Goal: Transaction & Acquisition: Obtain resource

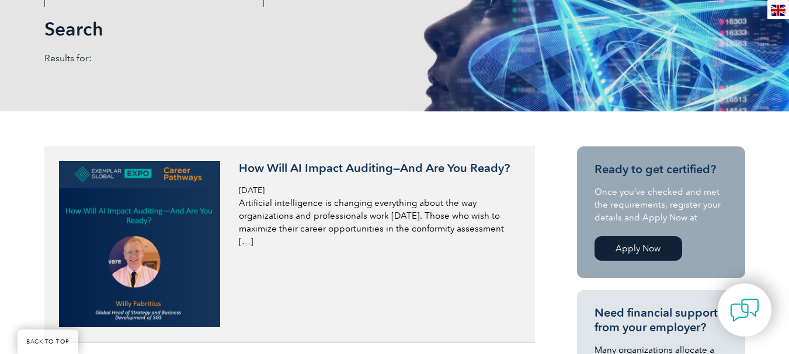
scroll to position [234, 0]
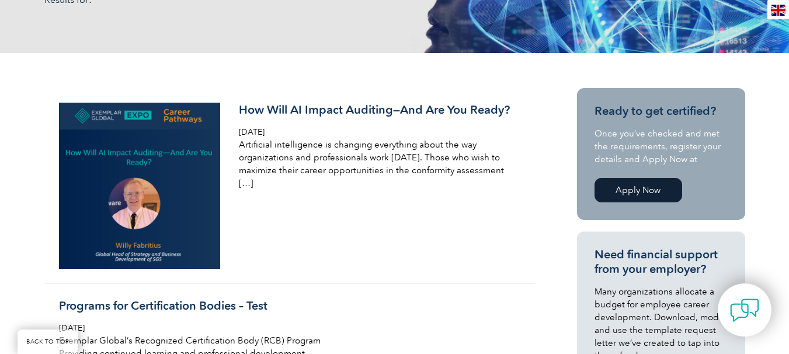
click at [653, 194] on link "Apply Now" at bounding box center [638, 190] width 88 height 25
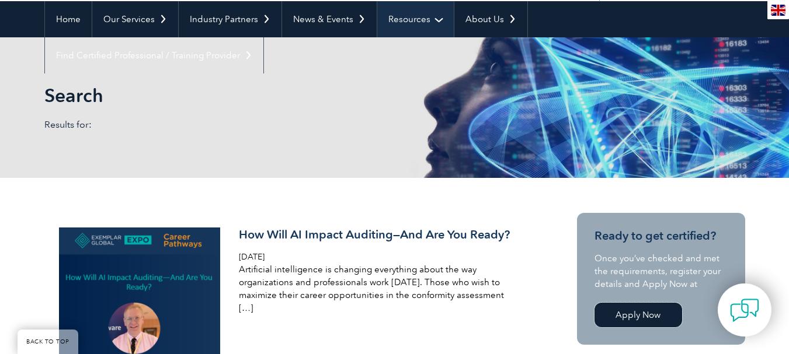
scroll to position [0, 0]
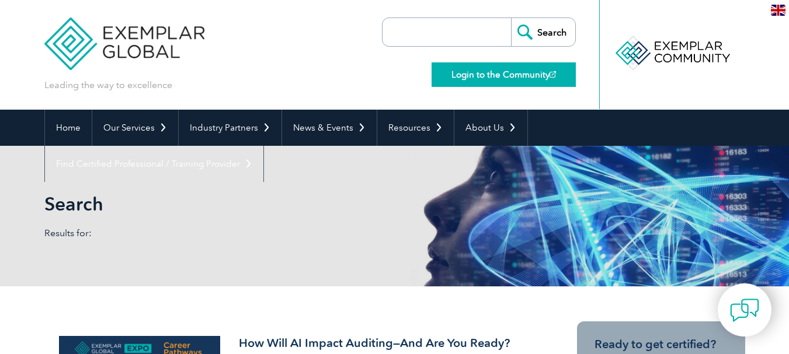
click at [482, 80] on link "Login to the Community" at bounding box center [503, 74] width 144 height 25
click at [516, 75] on link "Login to the Community" at bounding box center [503, 74] width 144 height 25
click at [489, 81] on link "Login to the Community" at bounding box center [503, 74] width 144 height 25
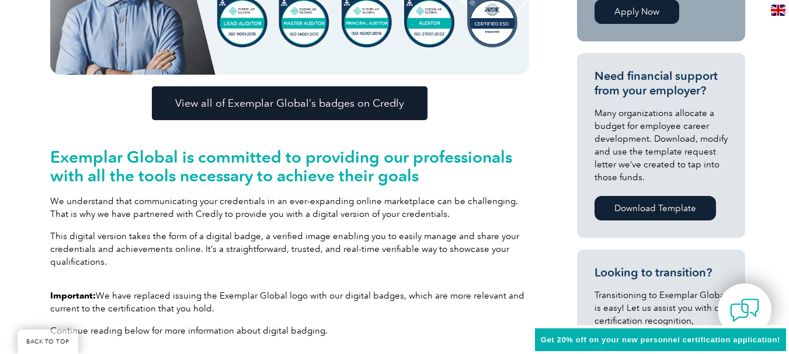
scroll to position [409, 0]
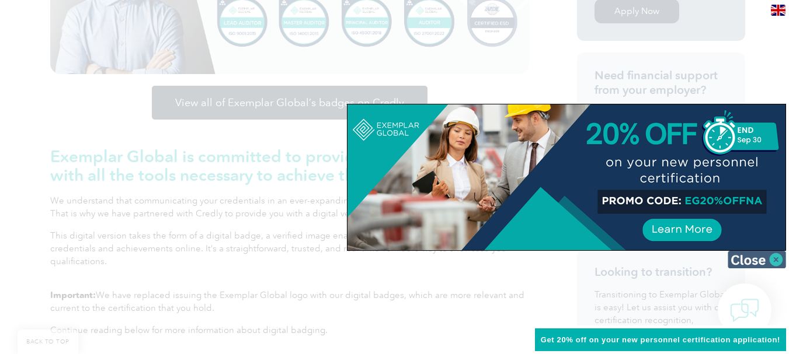
click at [774, 261] on img at bounding box center [756, 260] width 58 height 18
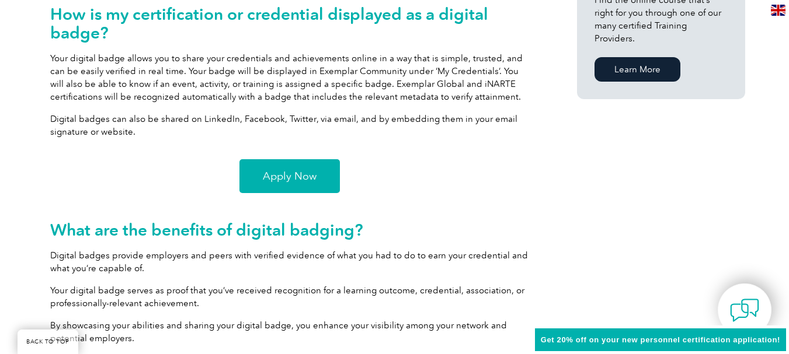
scroll to position [876, 0]
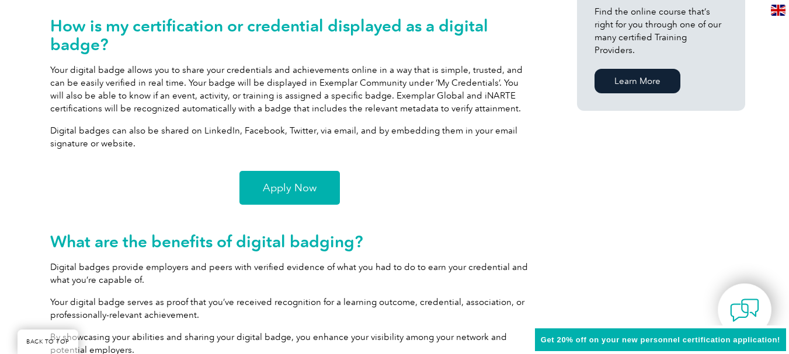
click at [295, 183] on span "Apply Now" at bounding box center [290, 188] width 54 height 11
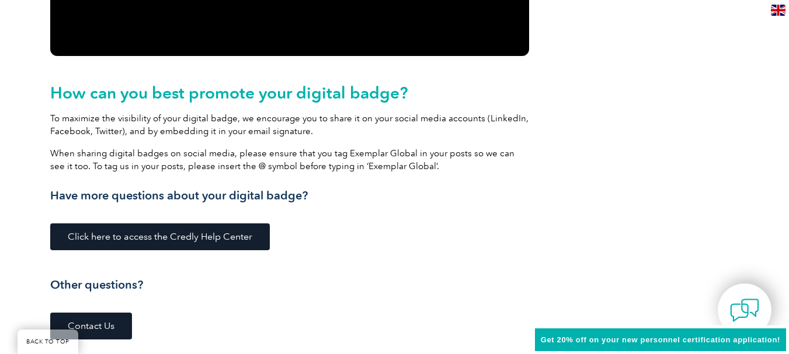
scroll to position [1401, 0]
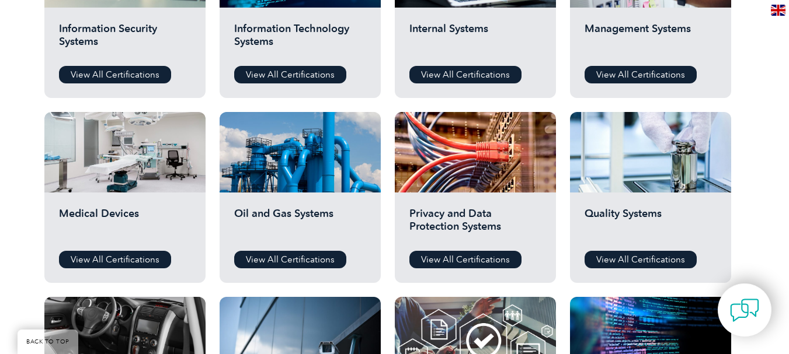
scroll to position [642, 0]
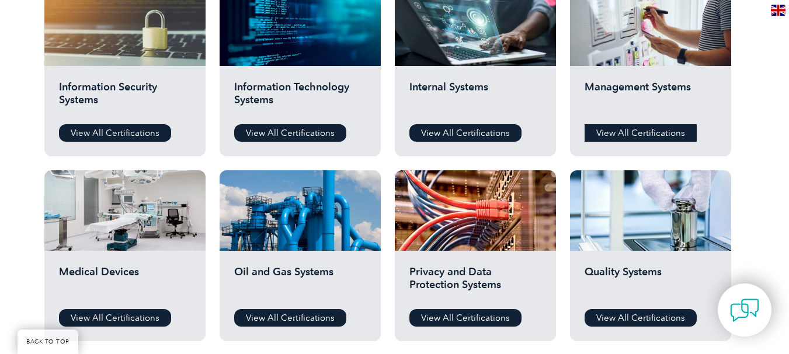
click at [612, 135] on link "View All Certifications" at bounding box center [640, 133] width 112 height 18
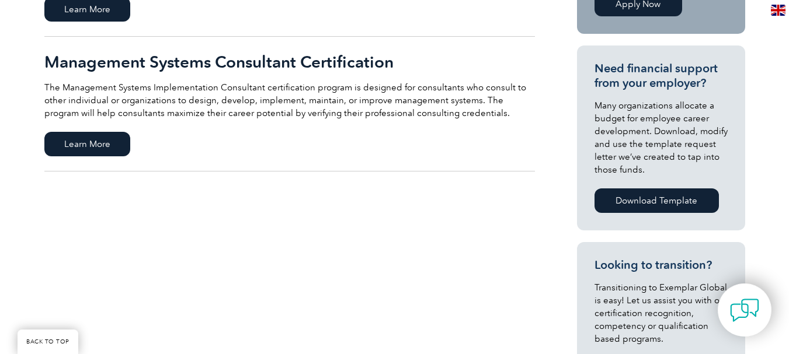
scroll to position [409, 0]
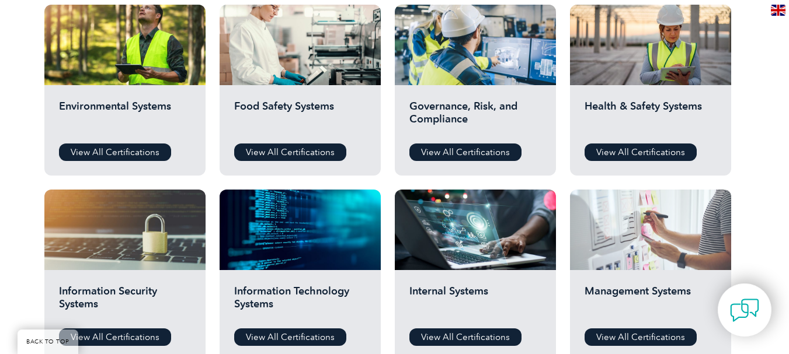
scroll to position [409, 0]
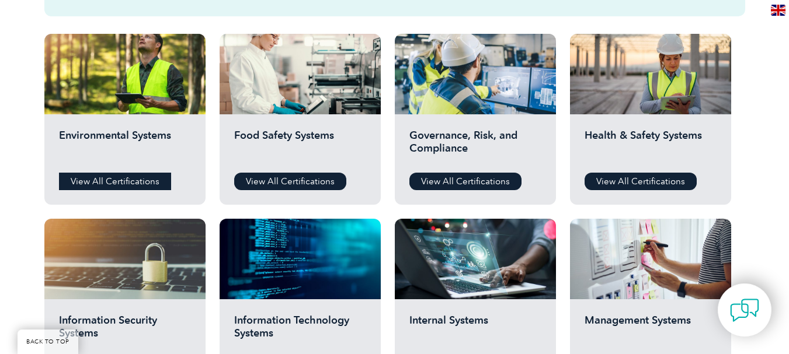
click at [141, 178] on link "View All Certifications" at bounding box center [115, 182] width 112 height 18
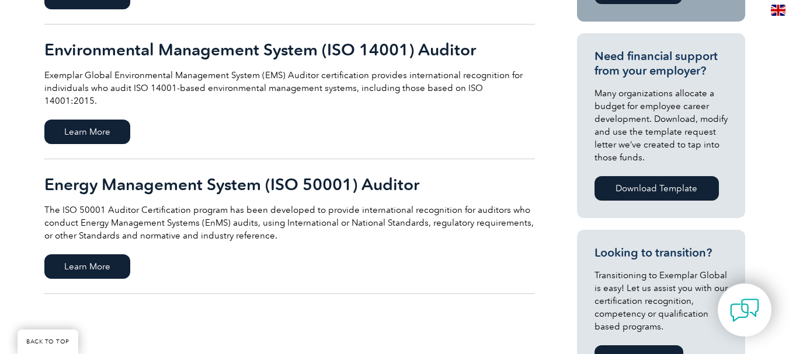
scroll to position [409, 0]
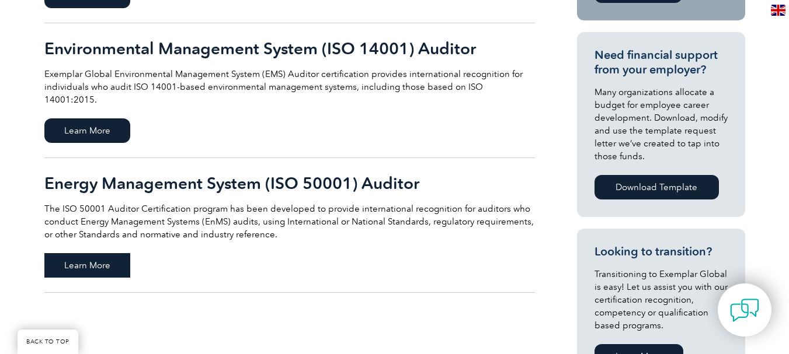
click at [100, 254] on span "Learn More" at bounding box center [87, 265] width 86 height 25
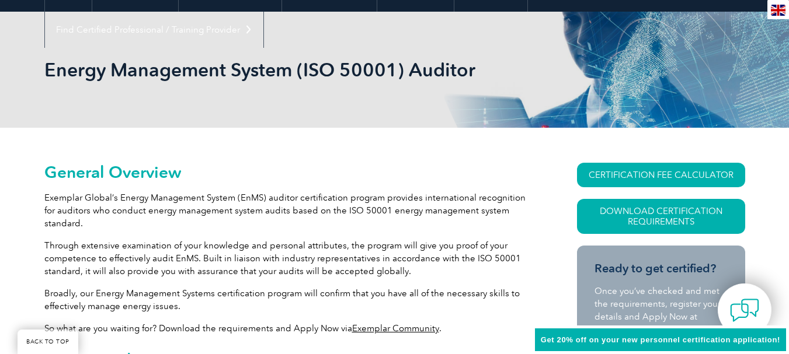
scroll to position [154, 0]
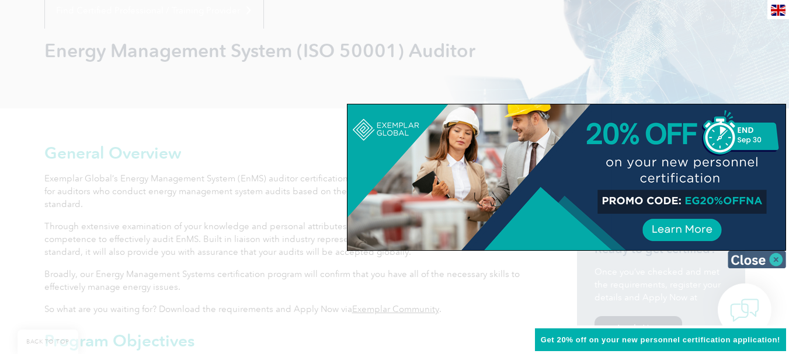
click at [755, 257] on img at bounding box center [756, 260] width 58 height 18
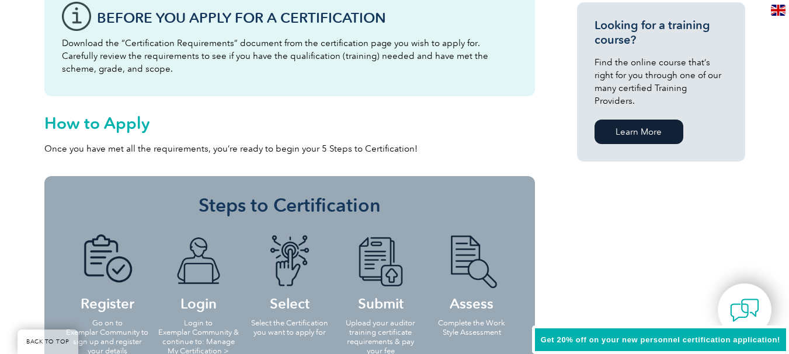
scroll to position [654, 0]
